Goal: Task Accomplishment & Management: Manage account settings

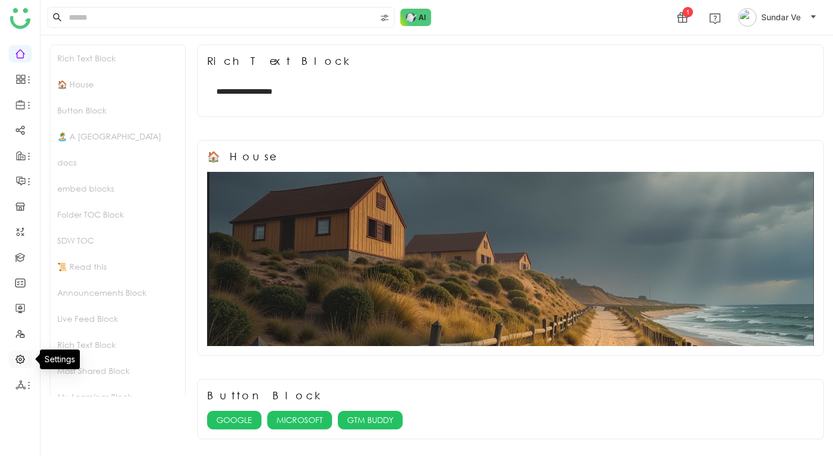
click at [22, 357] on link at bounding box center [20, 358] width 10 height 10
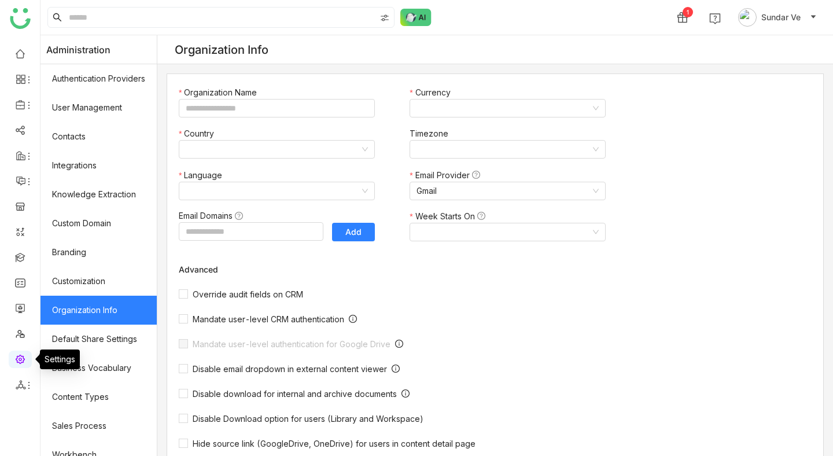
type input "*******"
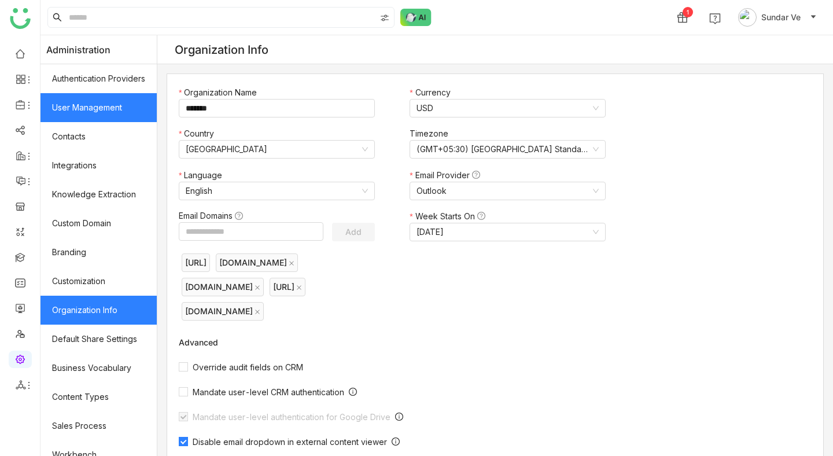
click at [97, 110] on link "User Management" at bounding box center [98, 107] width 116 height 29
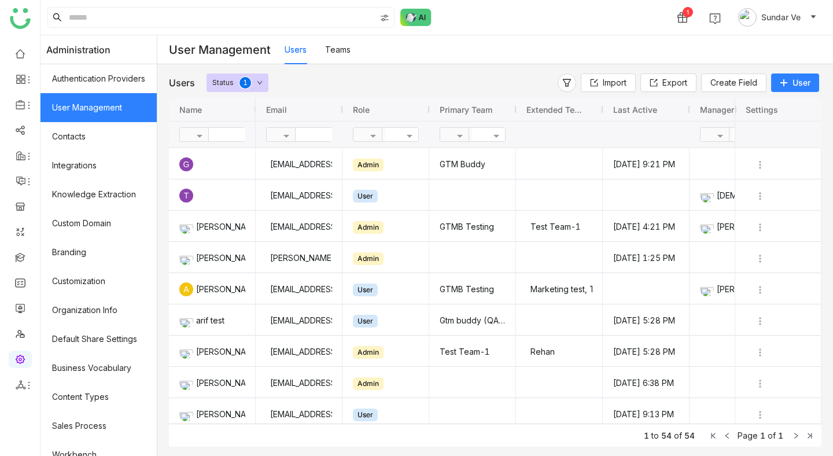
click at [231, 133] on input "text" at bounding box center [251, 134] width 84 height 13
click at [315, 130] on input "text" at bounding box center [337, 134] width 84 height 13
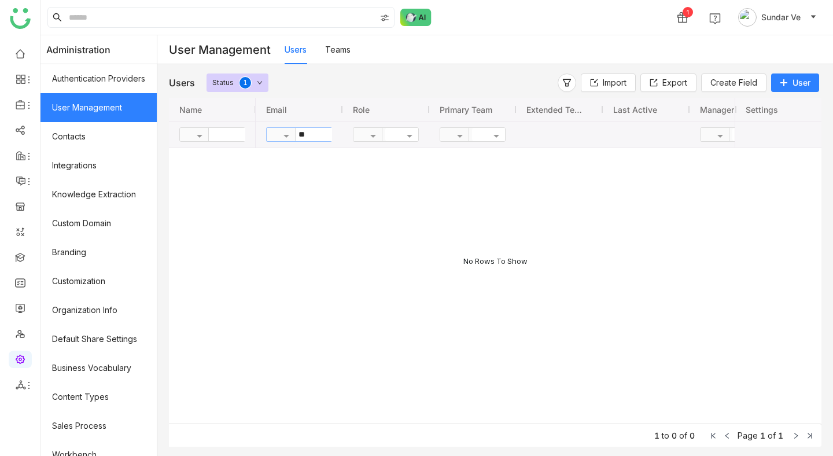
type input "*"
click at [351, 85] on div "Users Status 0 1 2 3 4 5 6 7 8 9" at bounding box center [332, 82] width 326 height 19
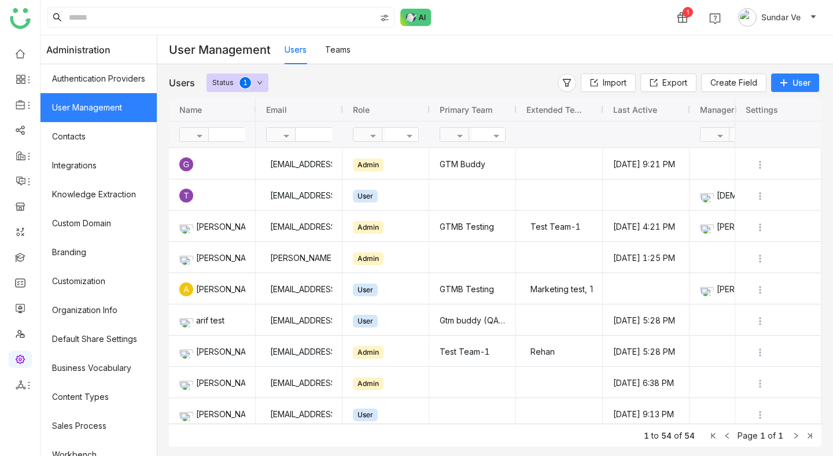
click at [785, 85] on icon at bounding box center [783, 83] width 8 height 8
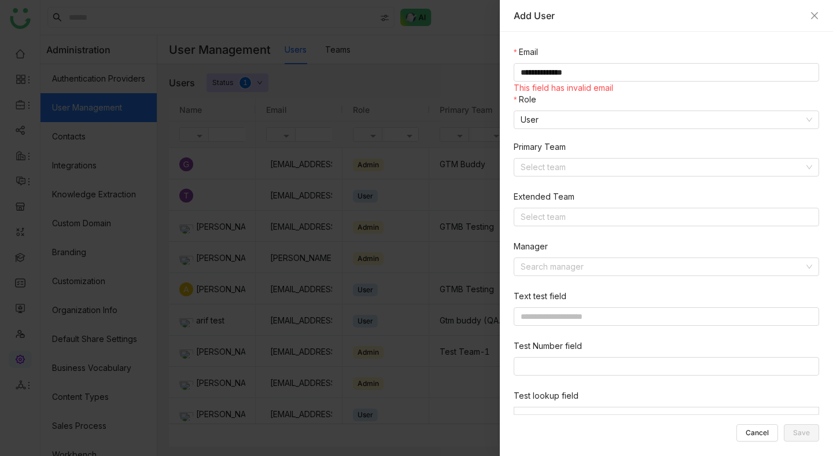
type input "**********"
click at [678, 162] on input at bounding box center [661, 166] width 283 height 17
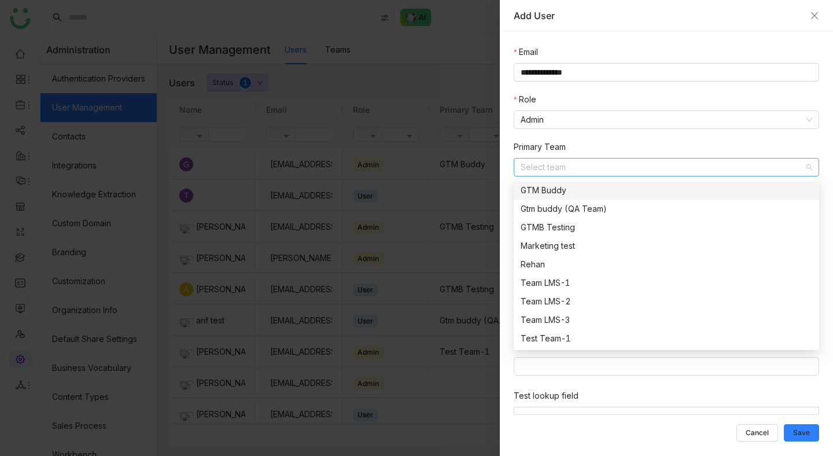
click at [611, 190] on div "GTM Buddy" at bounding box center [665, 190] width 291 height 13
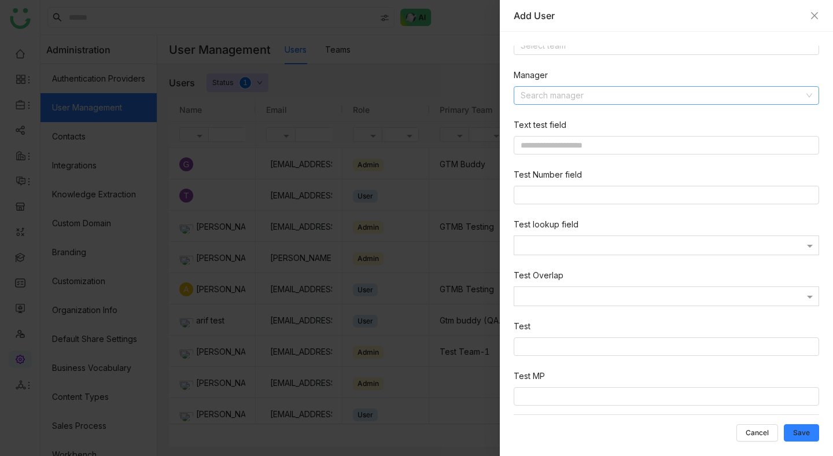
scroll to position [176, 0]
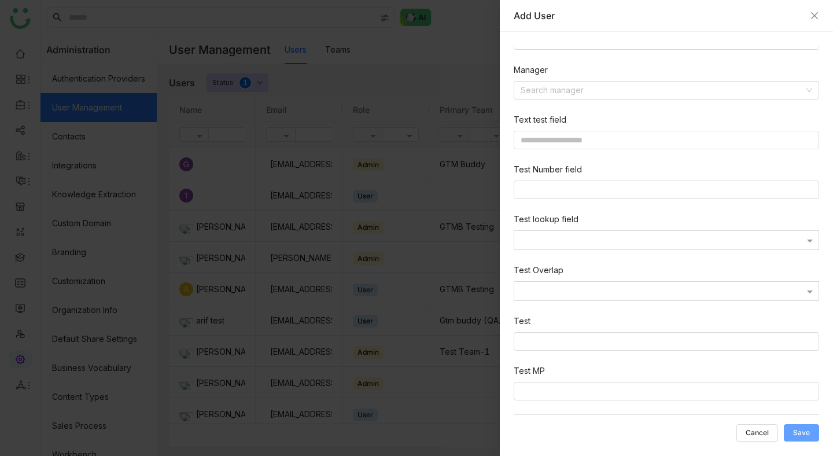
click at [804, 433] on span "Save" at bounding box center [801, 433] width 17 height 0
